Goal: Task Accomplishment & Management: Complete application form

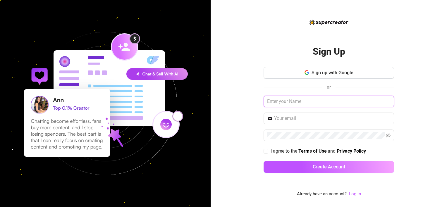
click at [309, 102] on input "text" at bounding box center [328, 102] width 130 height 12
type input "[EMAIL_ADDRESS][DOMAIN_NAME]"
click at [297, 102] on input "[EMAIL_ADDRESS][DOMAIN_NAME]" at bounding box center [328, 102] width 130 height 12
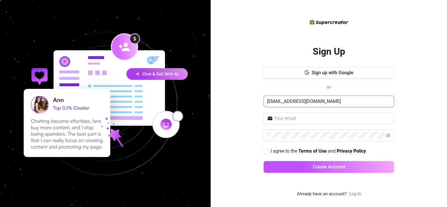
click at [297, 102] on input "[EMAIL_ADDRESS][DOMAIN_NAME]" at bounding box center [328, 102] width 130 height 12
click at [298, 122] on span at bounding box center [328, 119] width 130 height 12
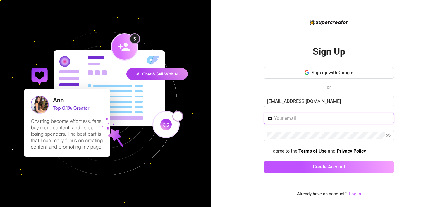
paste input "[EMAIL_ADDRESS][DOMAIN_NAME]"
type input "[EMAIL_ADDRESS][DOMAIN_NAME]"
click at [246, 123] on div "Sign Up Sign up with Google or [EMAIL_ADDRESS][DOMAIN_NAME] [EMAIL_ADDRESS][DOM…" at bounding box center [329, 103] width 236 height 207
click at [357, 194] on link "Log In" at bounding box center [355, 193] width 12 height 5
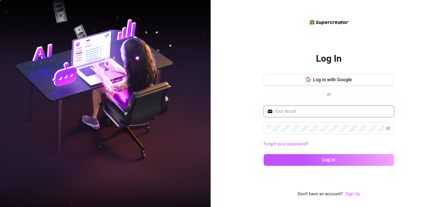
click at [308, 115] on input "text" at bounding box center [332, 111] width 116 height 7
paste input "[EMAIL_ADDRESS][DOMAIN_NAME]"
type input "[EMAIL_ADDRESS][DOMAIN_NAME]"
click at [263, 154] on button "Log in" at bounding box center [328, 160] width 130 height 12
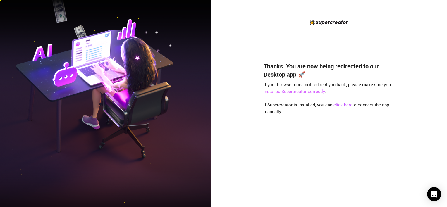
click at [305, 92] on link "installed Supercreator correctly" at bounding box center [293, 91] width 61 height 5
click at [339, 105] on link "click here" at bounding box center [342, 104] width 19 height 5
